Goal: Transaction & Acquisition: Purchase product/service

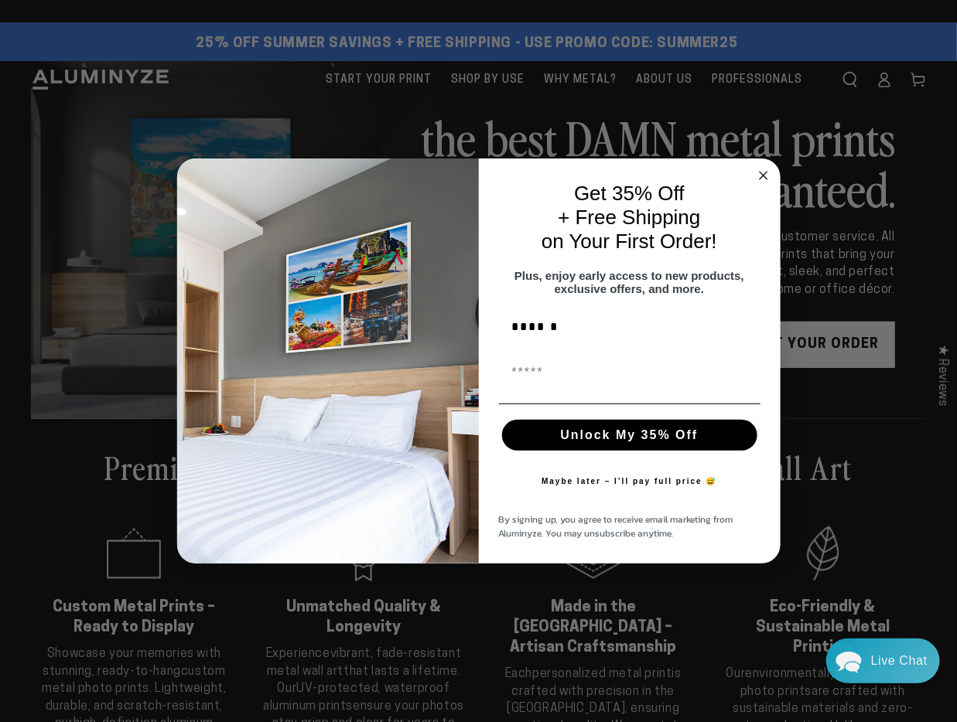
type input "******"
click at [513, 383] on input "First Name" at bounding box center [629, 372] width 261 height 31
type input "**********"
click at [604, 440] on button "Unlock My 35% Off" at bounding box center [629, 435] width 255 height 31
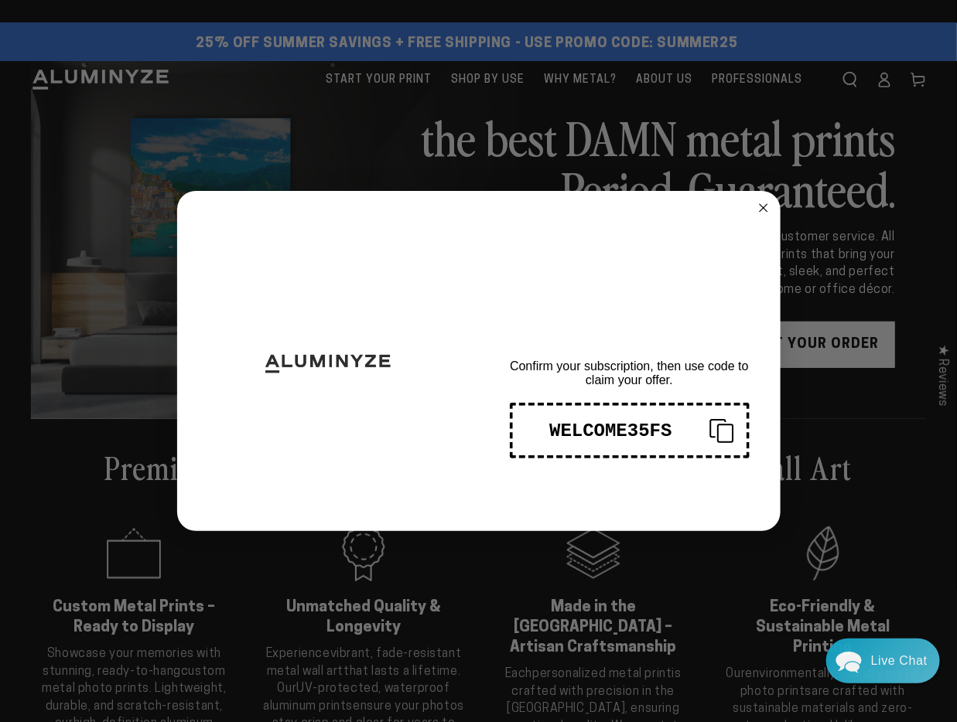
click at [634, 431] on div "WELCOME35FS" at bounding box center [611, 431] width 172 height 21
click at [760, 203] on circle "Close dialog" at bounding box center [763, 209] width 18 height 18
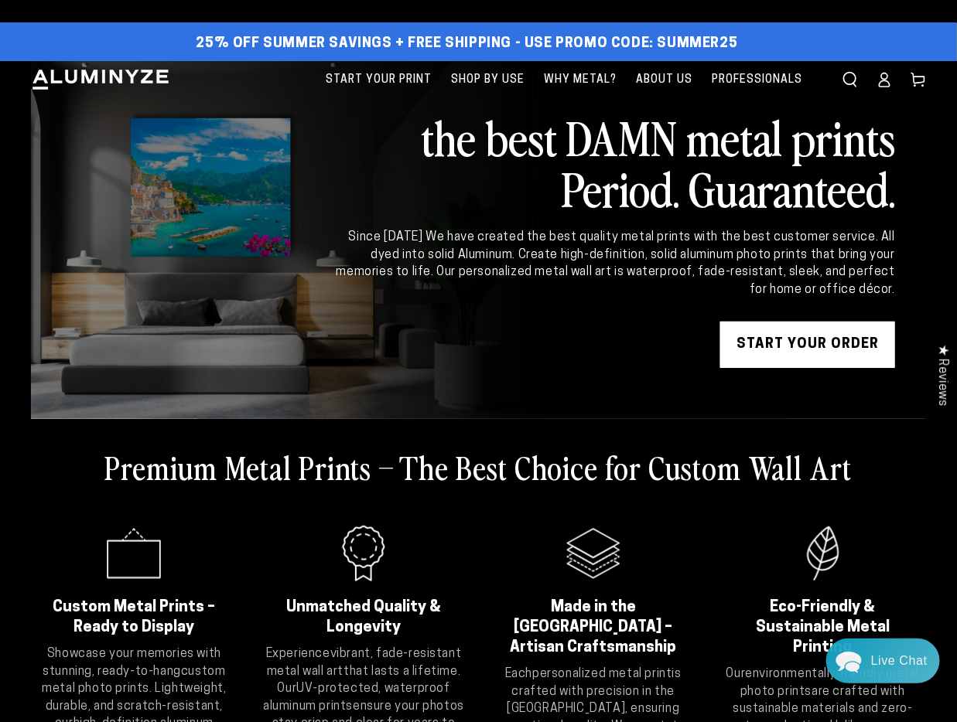
click at [825, 337] on link "START YOUR Order" at bounding box center [807, 345] width 175 height 46
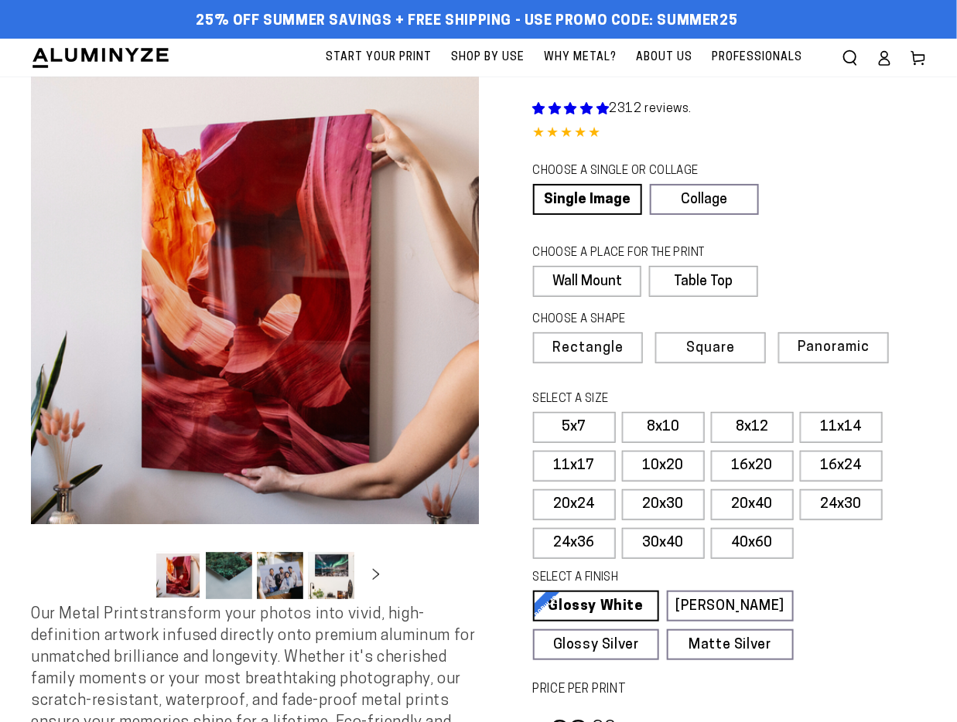
select select "**********"
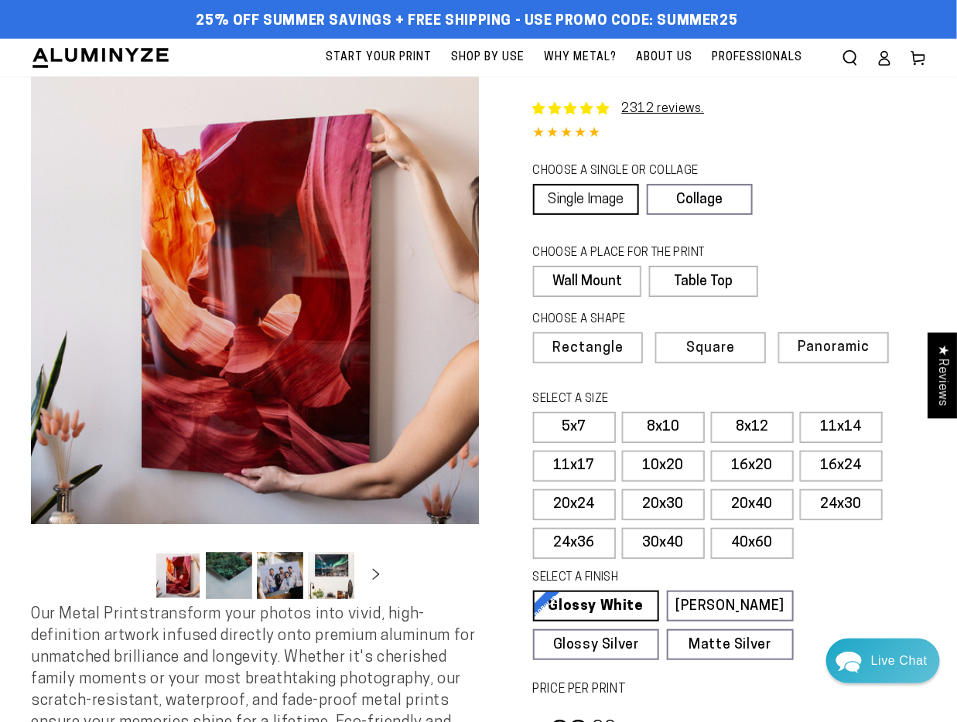
click at [577, 201] on link "Single Image" at bounding box center [586, 199] width 106 height 31
click at [581, 277] on label "Wall Mount" at bounding box center [587, 281] width 108 height 31
click at [578, 343] on span "Rectangle" at bounding box center [587, 349] width 68 height 14
click at [657, 498] on label "20x30" at bounding box center [663, 505] width 83 height 31
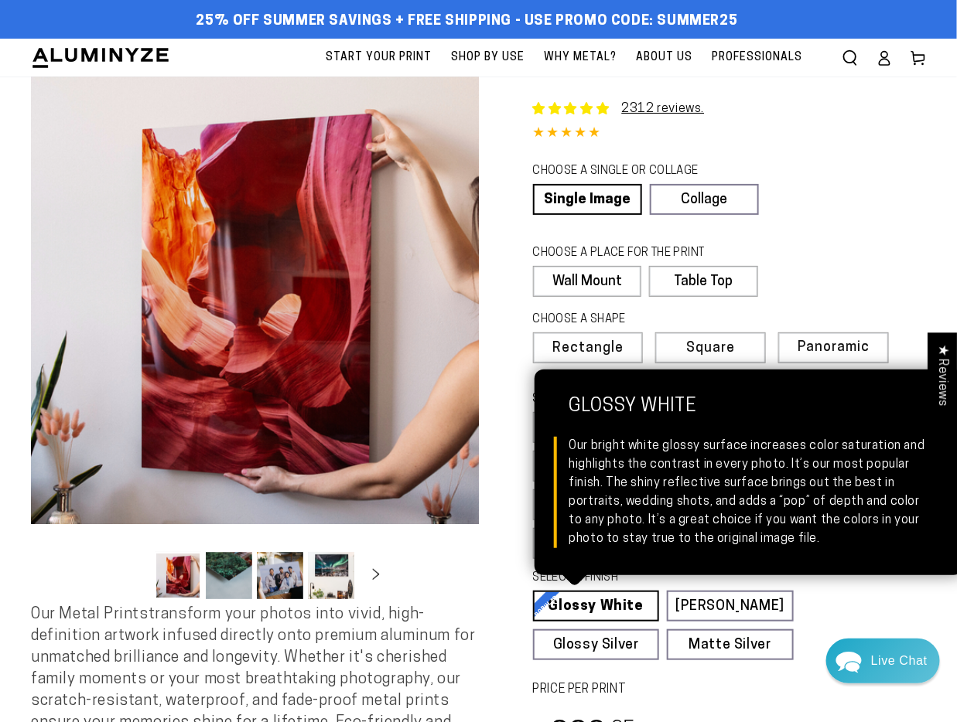
click at [585, 594] on link "Glossy White Glossy White Our bright white glossy surface increases color satur…" at bounding box center [596, 606] width 127 height 31
click at [587, 601] on link "Glossy White Glossy White Our bright white glossy surface increases color satur…" at bounding box center [596, 606] width 127 height 31
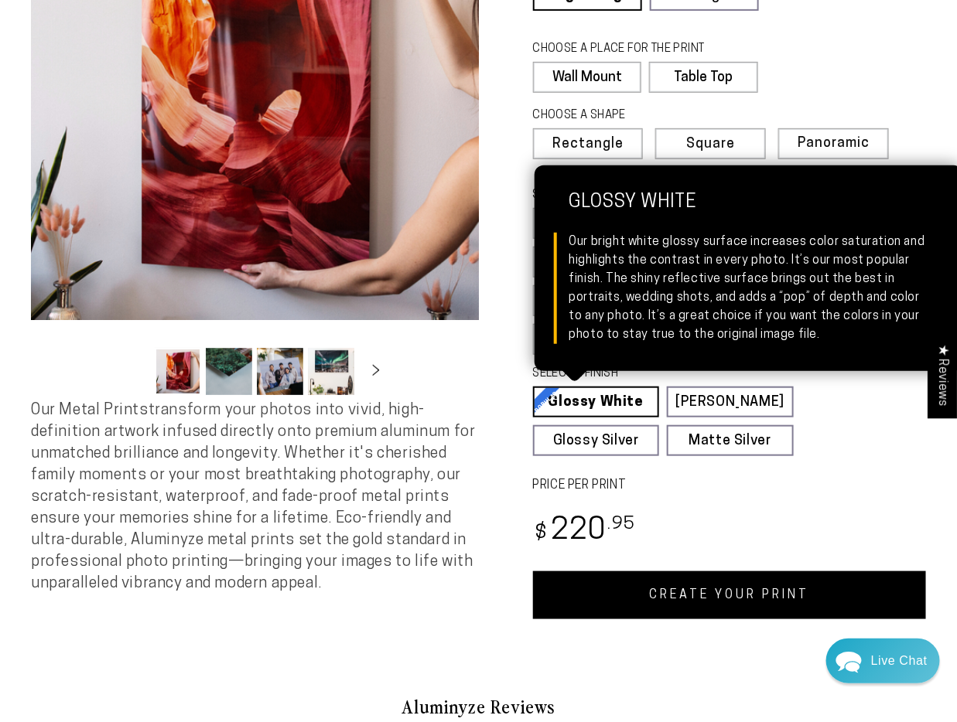
scroll to position [232, 0]
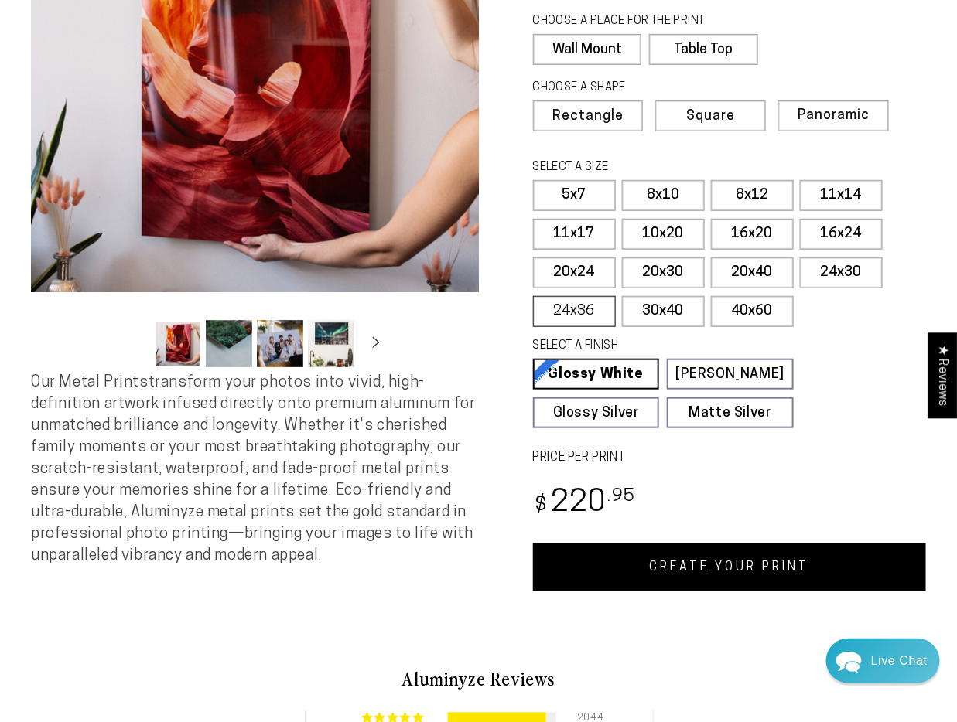
click at [575, 303] on label "24x36" at bounding box center [574, 311] width 83 height 31
